Goal: Check status: Check status

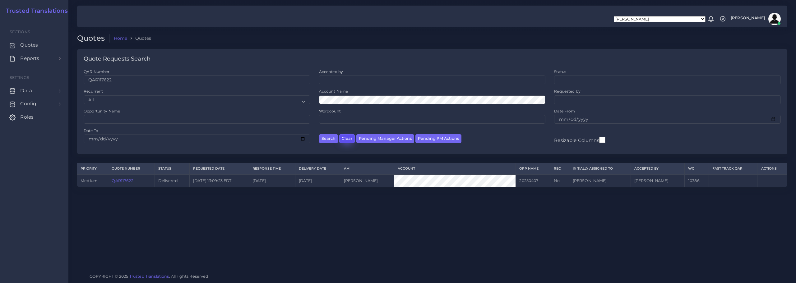
click at [345, 137] on button "Clear" at bounding box center [347, 138] width 16 height 9
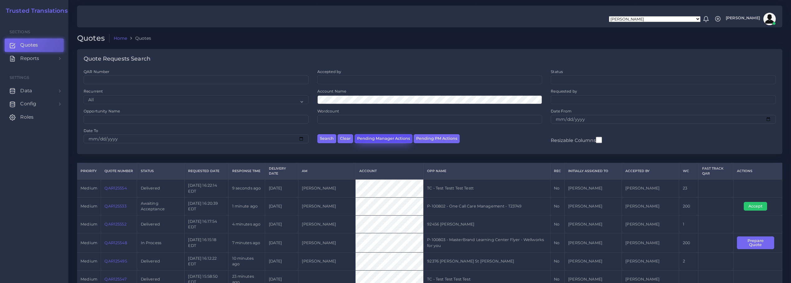
click at [381, 140] on button "Pending Manager Actions" at bounding box center [384, 138] width 58 height 9
select select "awaiting_manager_initial_review"
